Goal: Transaction & Acquisition: Purchase product/service

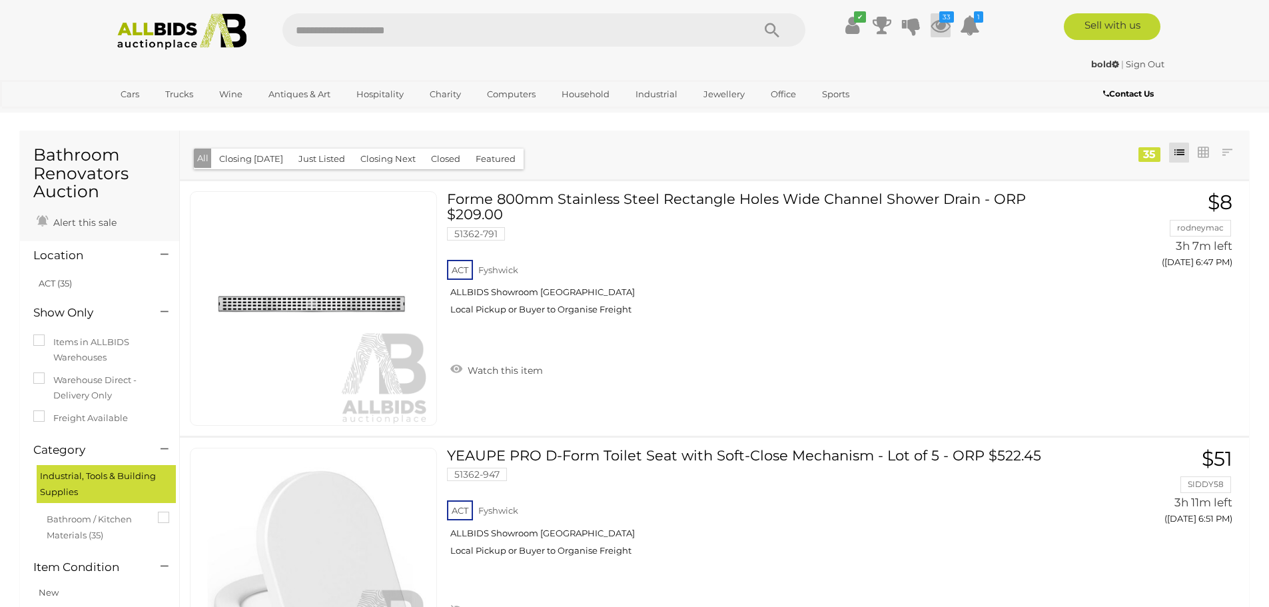
click at [940, 21] on icon "33" at bounding box center [946, 16] width 15 height 11
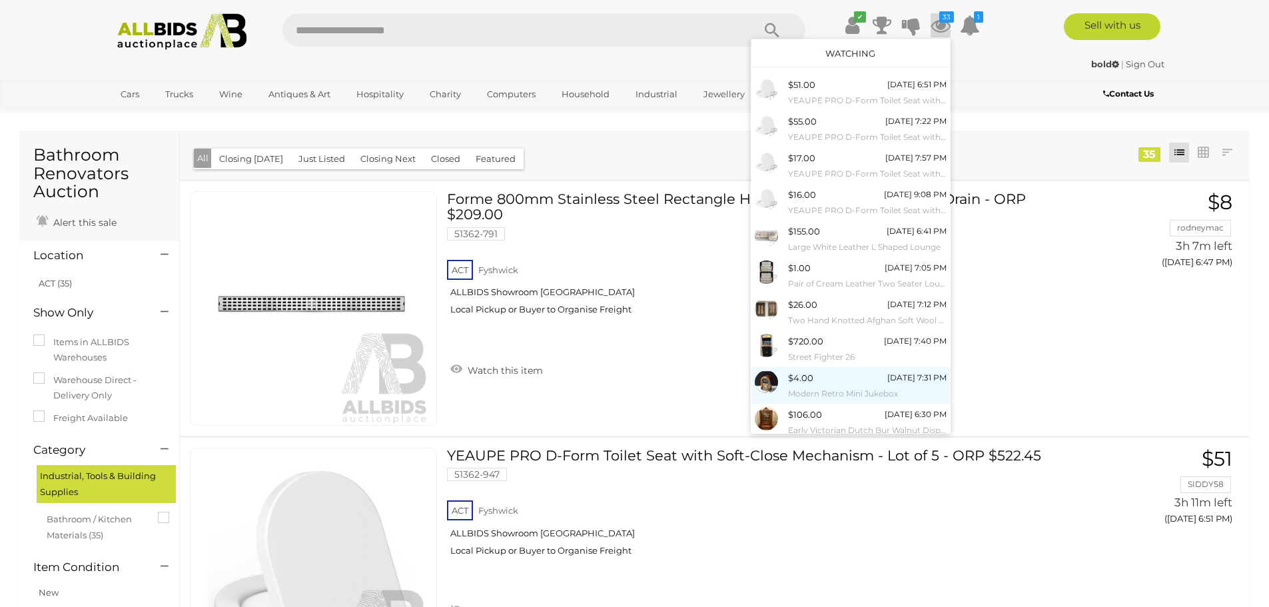
click at [838, 388] on small "Modern Retro Mini Jukebox" at bounding box center [867, 393] width 159 height 15
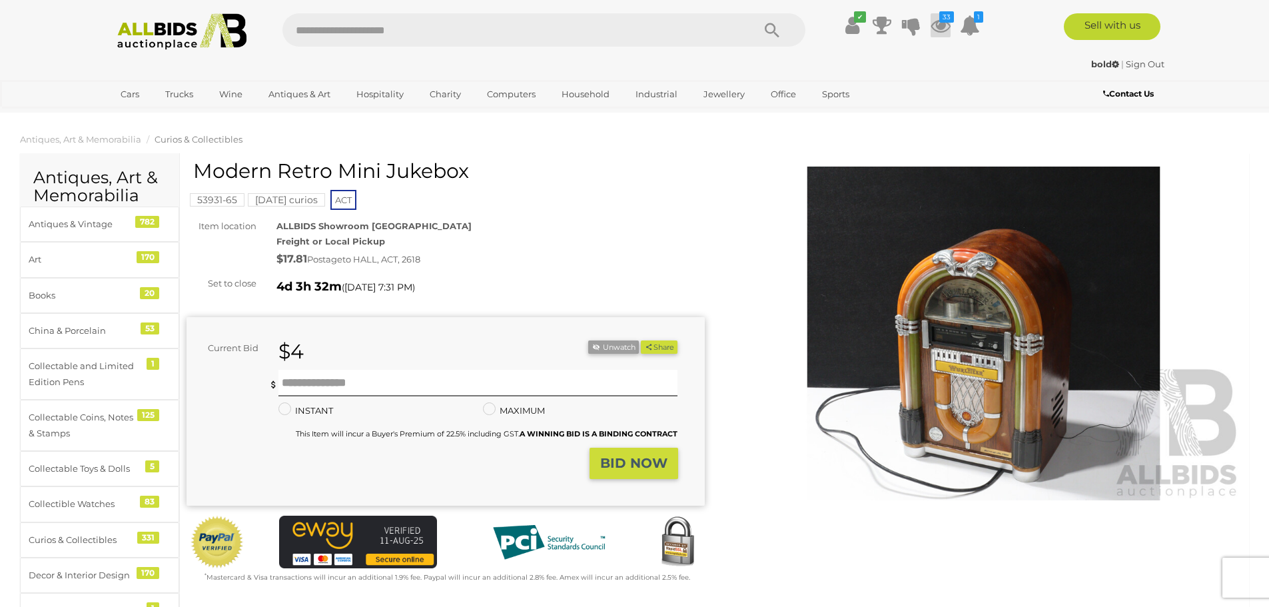
click at [935, 28] on icon at bounding box center [941, 25] width 20 height 24
